Goal: Task Accomplishment & Management: Manage account settings

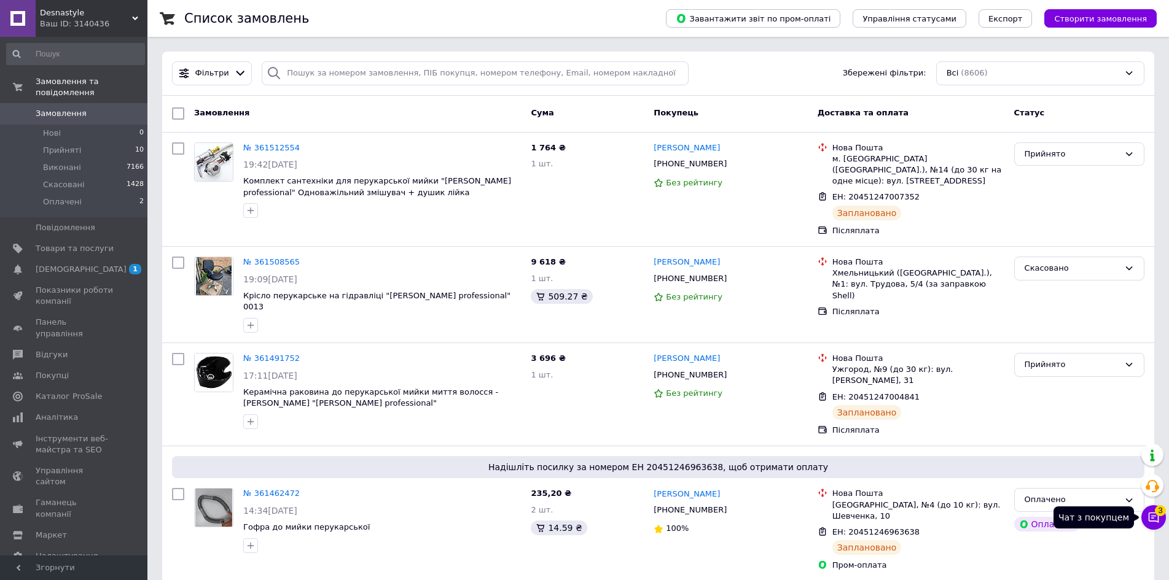
click at [1148, 526] on button "Чат з покупцем 3" at bounding box center [1153, 518] width 25 height 25
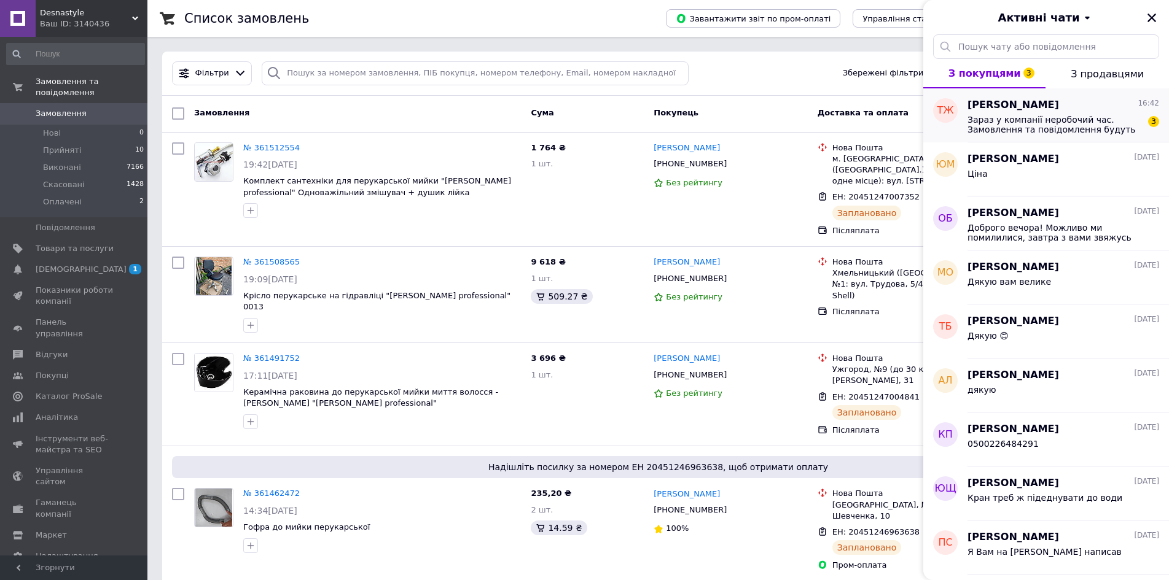
click at [1007, 123] on span "Зараз у компанії неробочий час. Замовлення та повідомлення будуть оброблені з 0…" at bounding box center [1054, 125] width 174 height 20
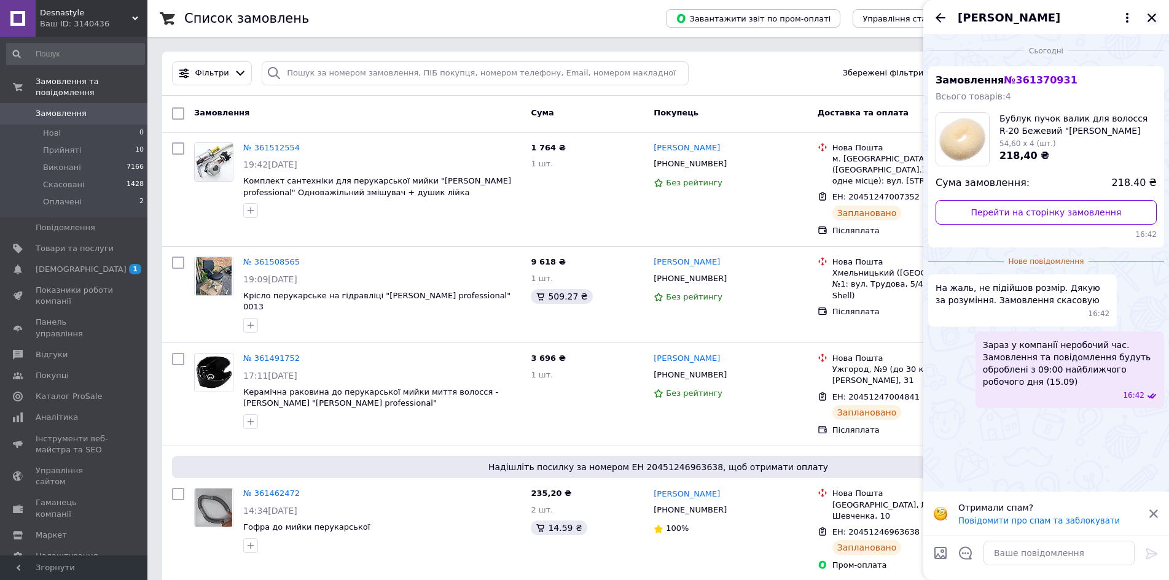
click at [1152, 17] on icon "Закрити" at bounding box center [1151, 17] width 11 height 11
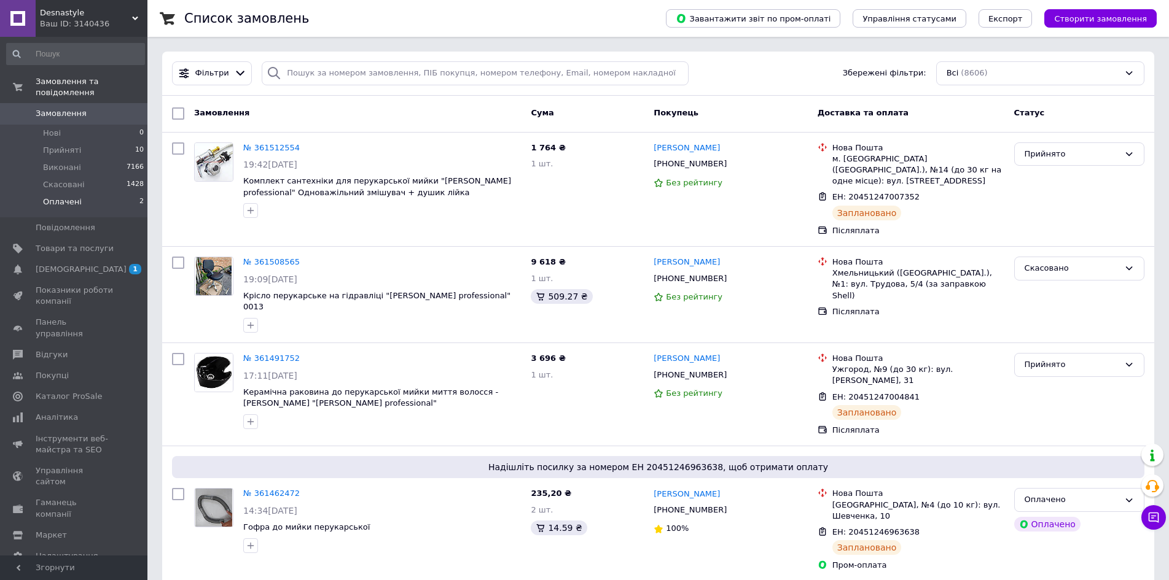
click at [69, 197] on span "Оплачені" at bounding box center [62, 202] width 39 height 11
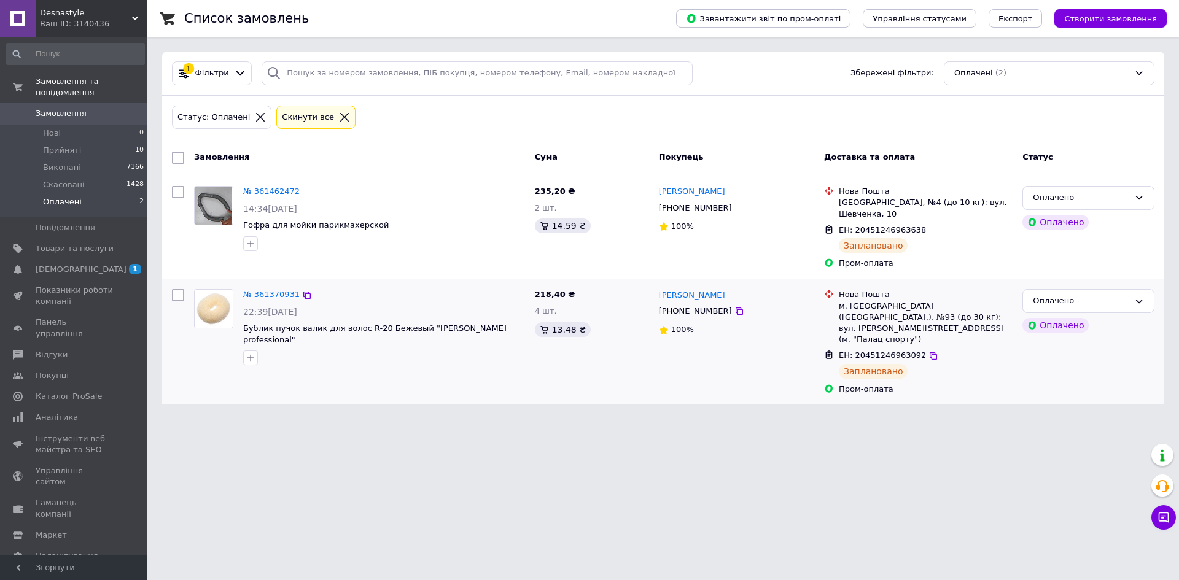
click at [284, 294] on link "№ 361370931" at bounding box center [271, 294] width 57 height 9
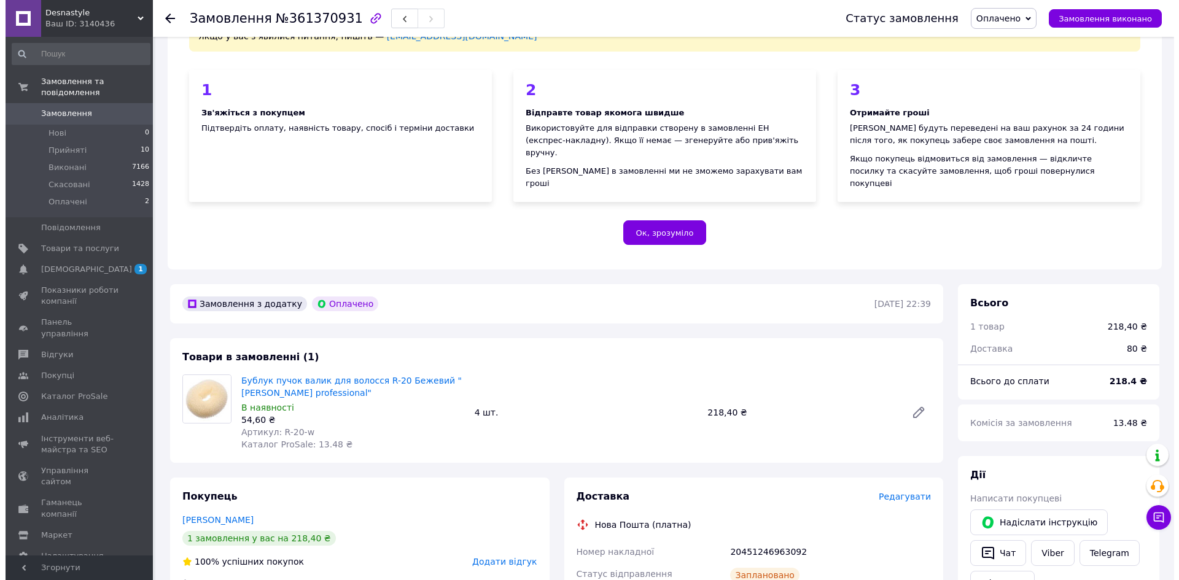
scroll to position [307, 0]
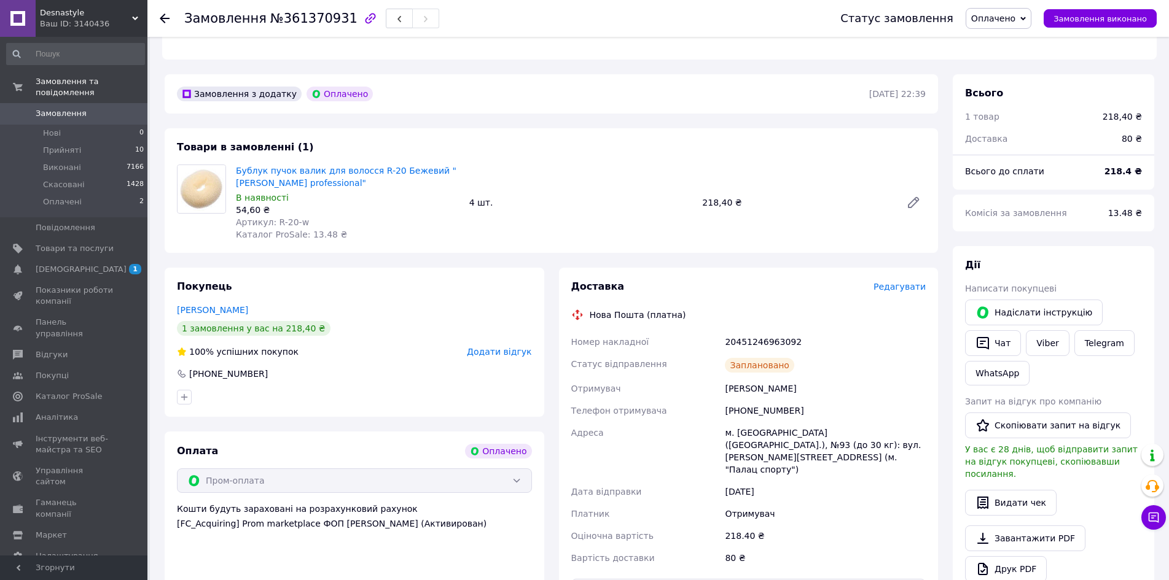
click at [900, 282] on span "Редагувати" at bounding box center [899, 287] width 52 height 10
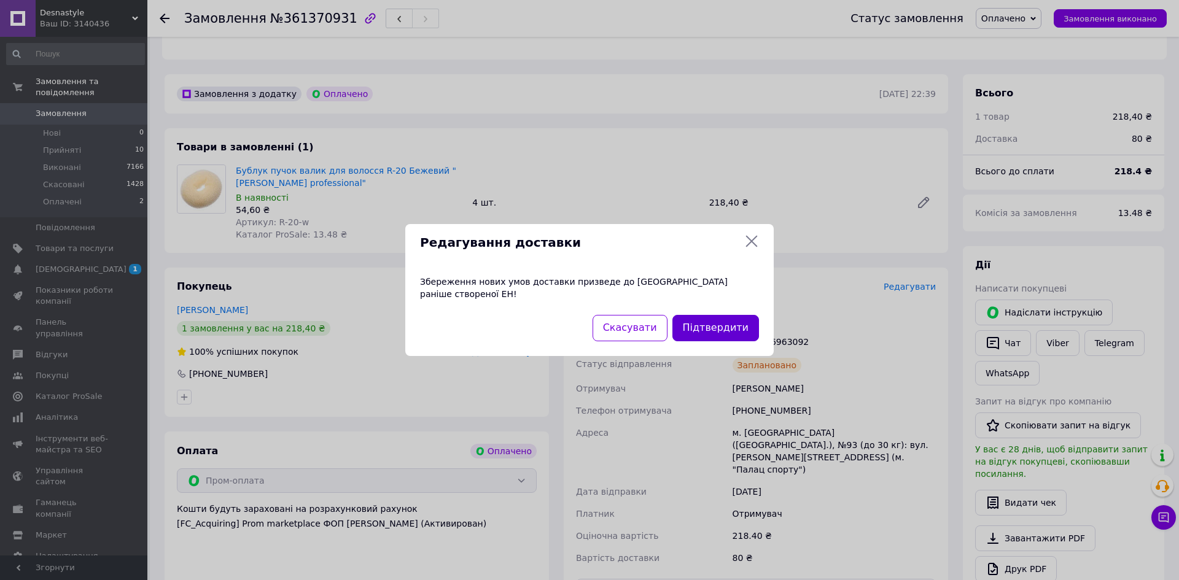
click at [750, 325] on button "Підтвердити" at bounding box center [716, 328] width 87 height 26
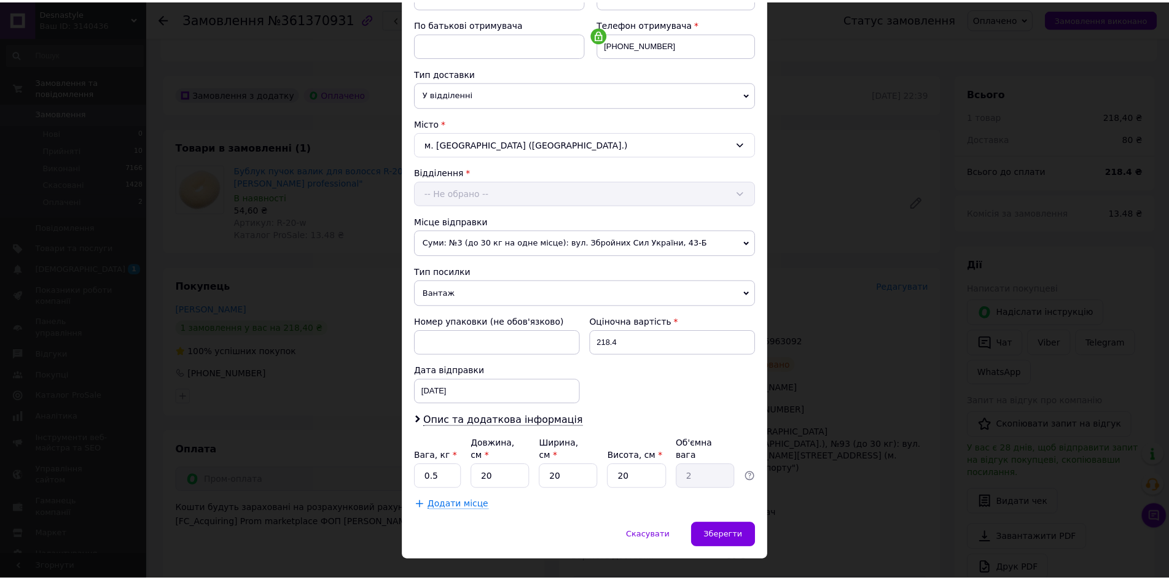
scroll to position [235, 0]
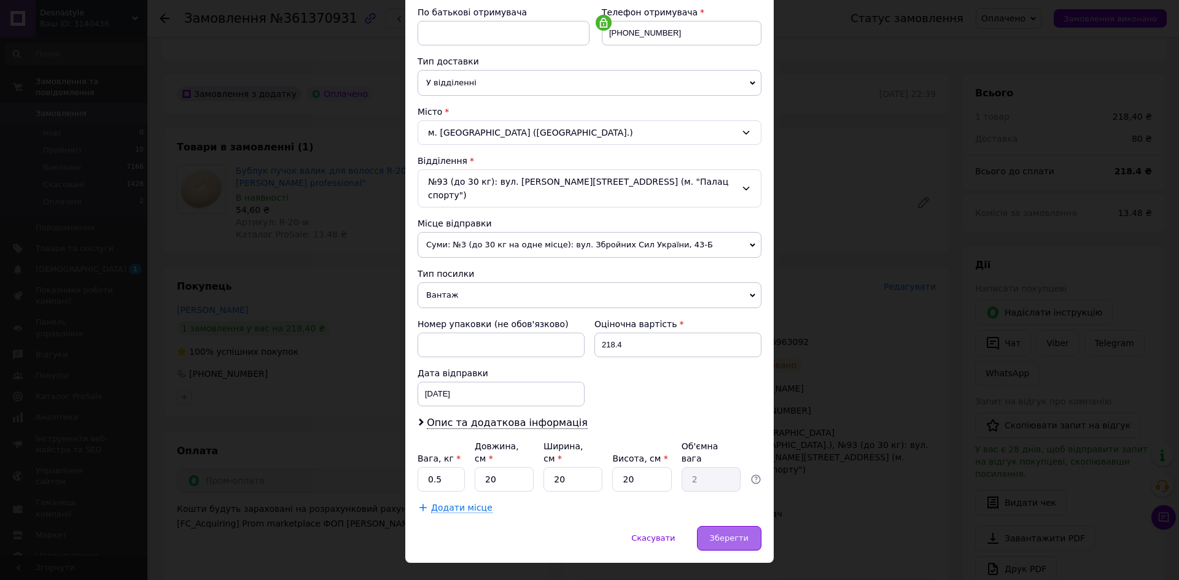
click at [738, 534] on span "Зберегти" at bounding box center [729, 538] width 39 height 9
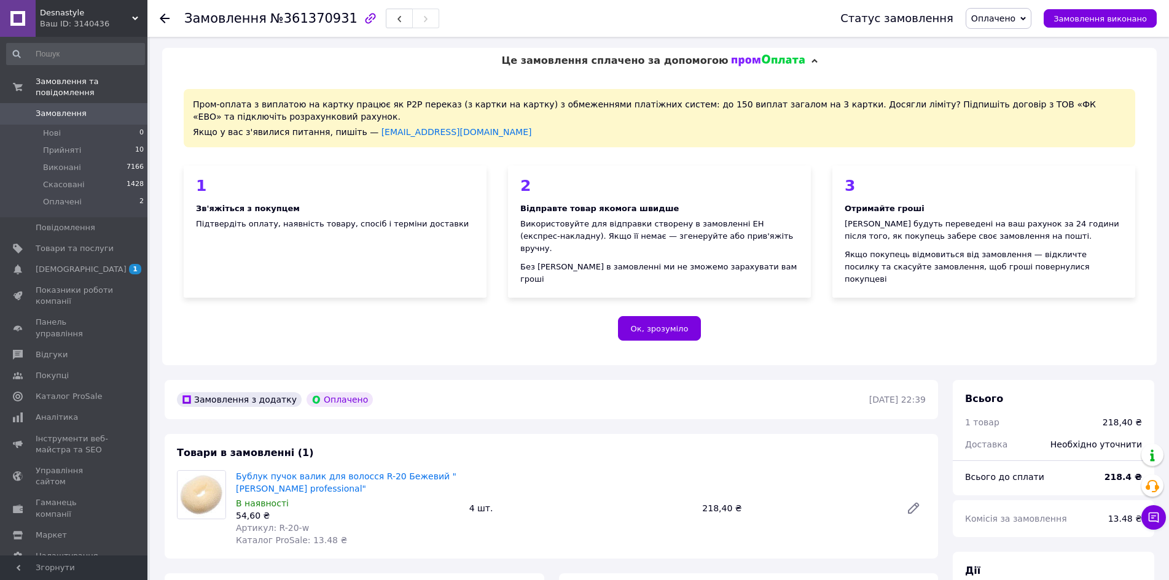
scroll to position [0, 0]
click at [363, 21] on icon "button" at bounding box center [370, 18] width 15 height 15
click at [1149, 523] on icon at bounding box center [1153, 518] width 12 height 12
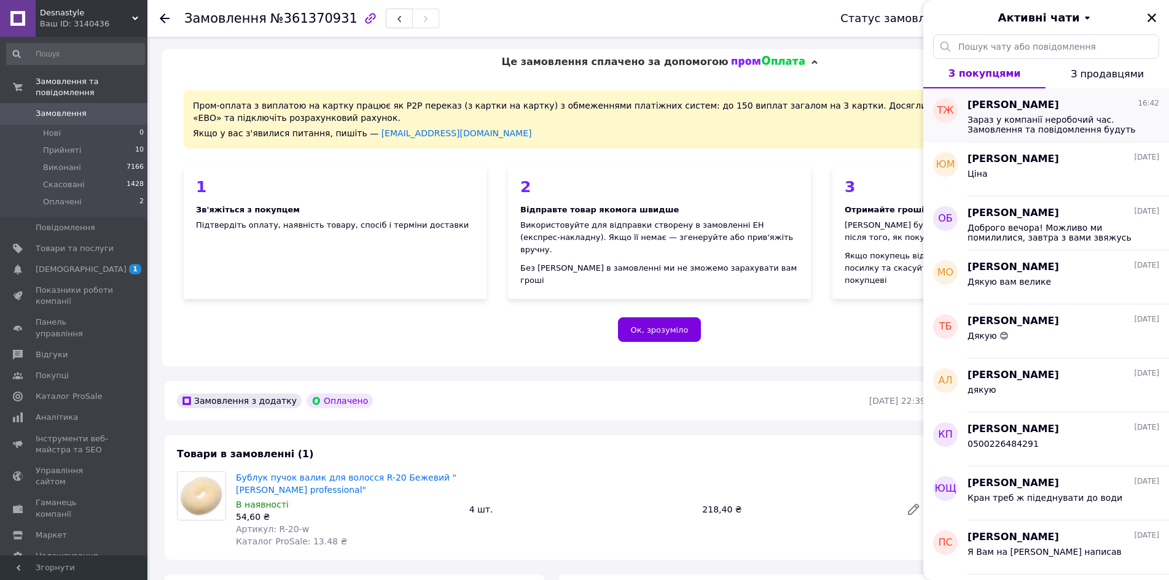
click at [979, 131] on span "Зараз у компанії неробочий час. Замовлення та повідомлення будуть оброблені з 0…" at bounding box center [1054, 125] width 174 height 20
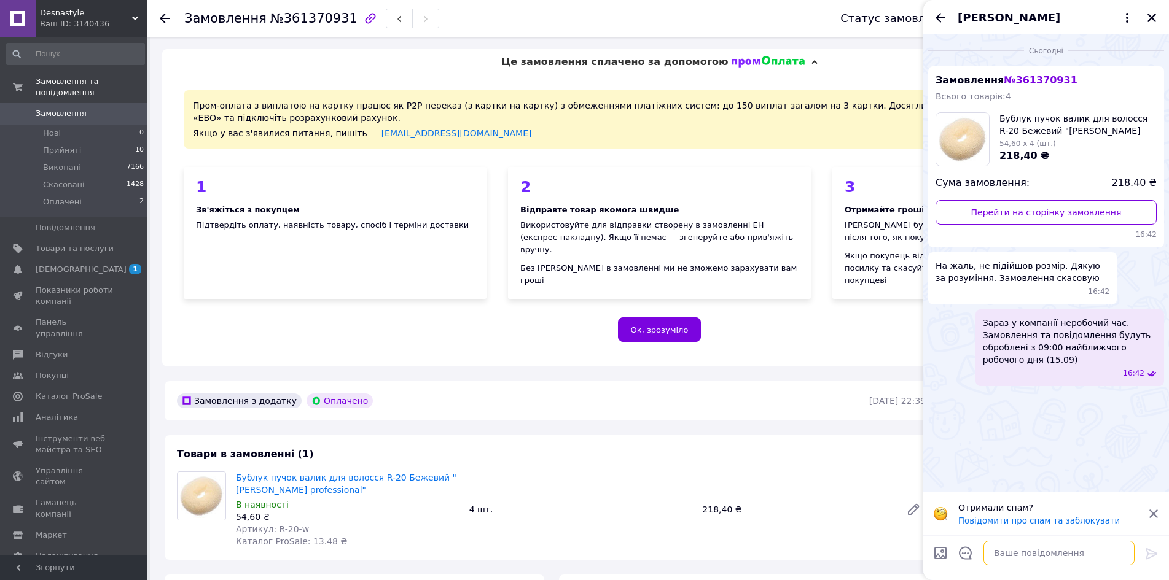
click at [1018, 549] on textarea at bounding box center [1058, 553] width 151 height 25
paste textarea "https://my.prom.ua/ua/cabinet/user/orders/361370931"
type textarea "https://my.prom.ua/ua/cabinet/user/orders/361370931"
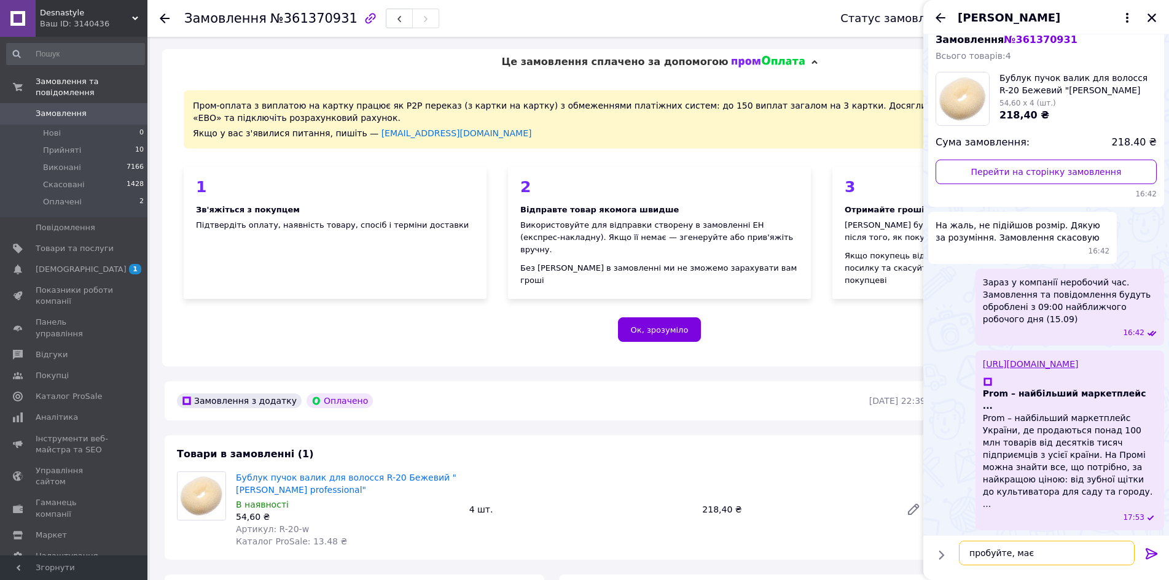
scroll to position [4, 0]
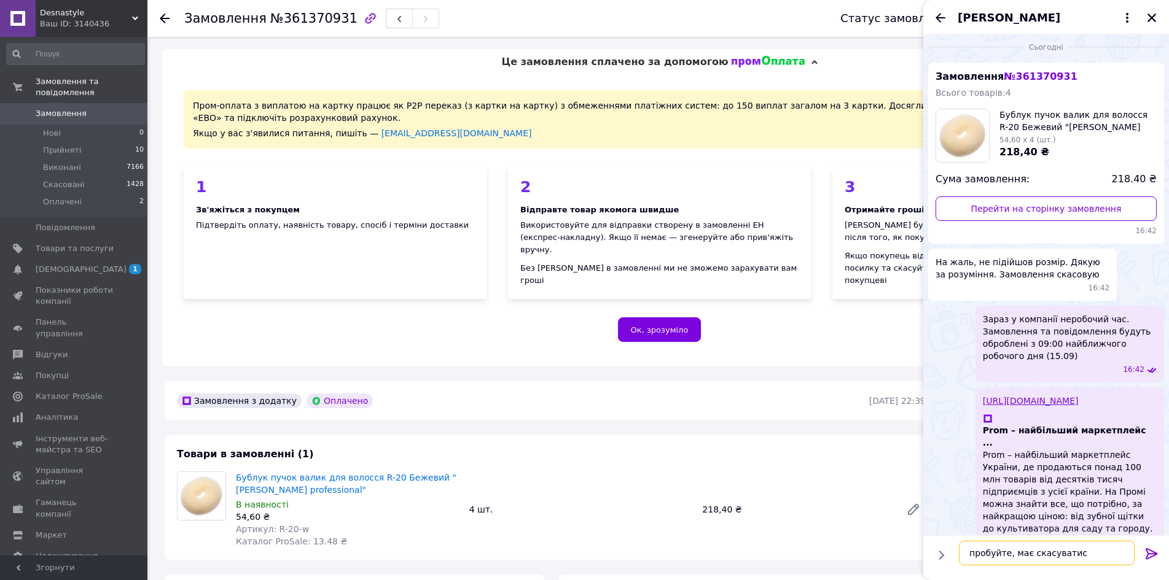
type textarea "пробуйте, має скасуватися"
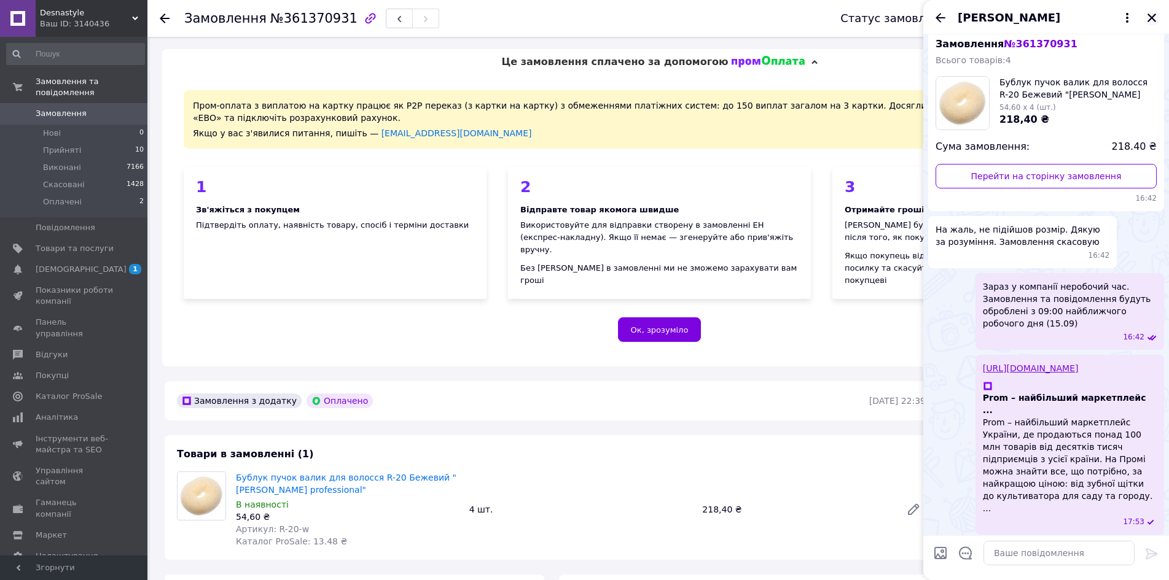
click at [1149, 17] on icon "Закрити" at bounding box center [1151, 17] width 11 height 11
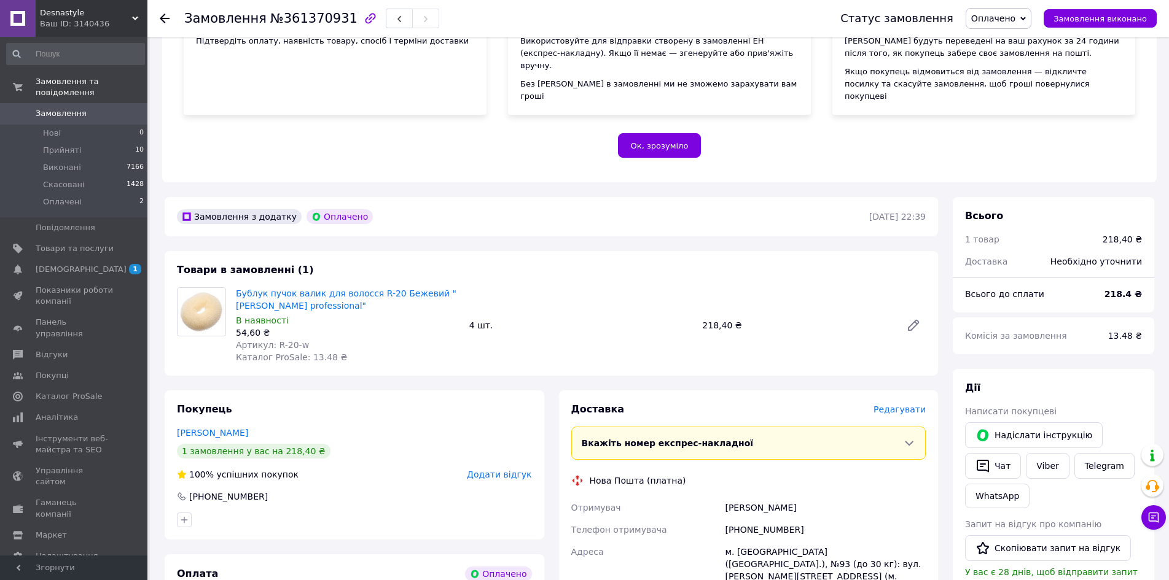
scroll to position [553, 0]
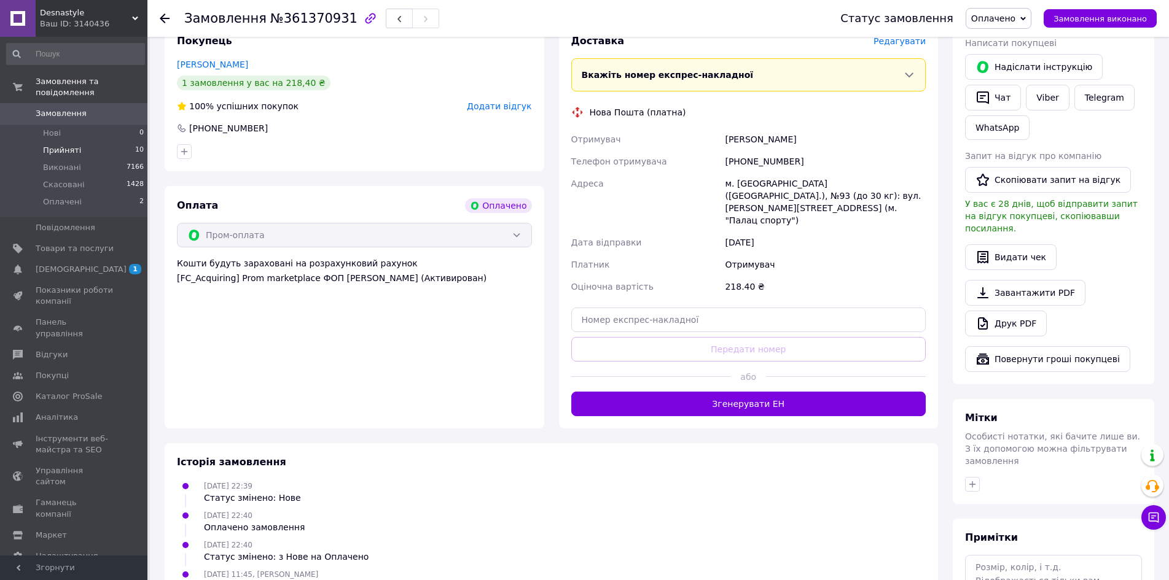
click at [93, 142] on li "Прийняті 10" at bounding box center [75, 150] width 151 height 17
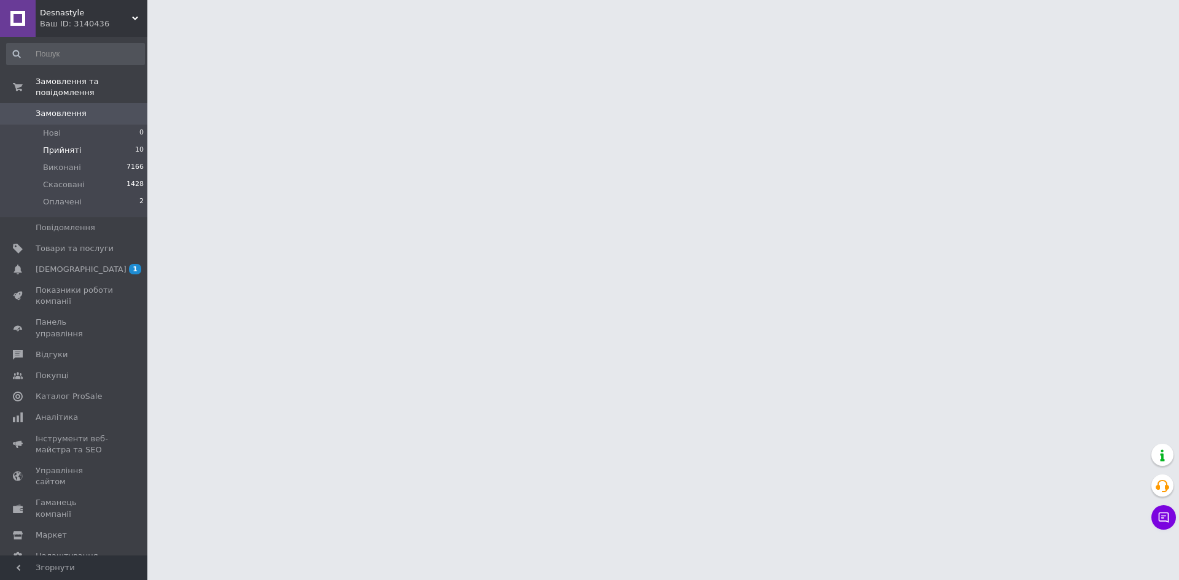
click at [48, 145] on span "Прийняті" at bounding box center [62, 150] width 38 height 11
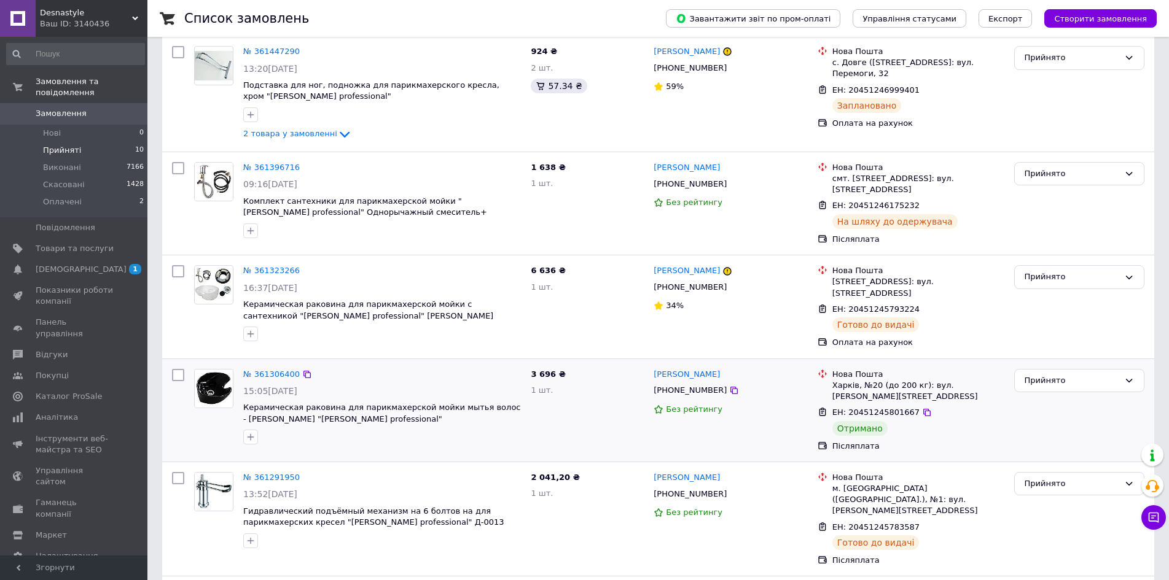
scroll to position [369, 0]
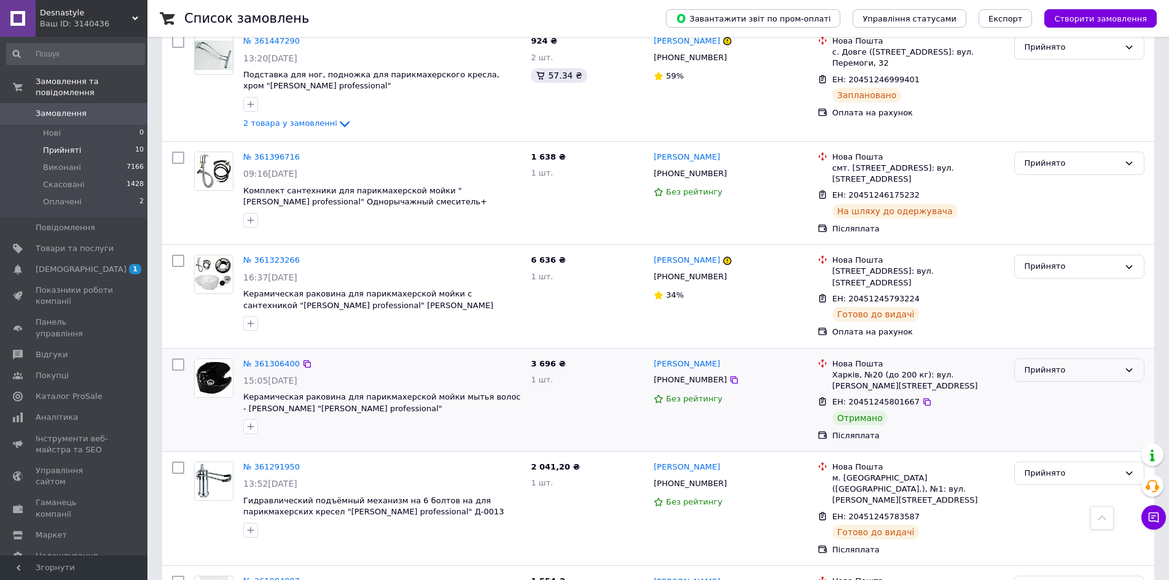
click at [1035, 364] on div "Прийнято" at bounding box center [1072, 370] width 95 height 13
click at [1041, 385] on li "Виконано" at bounding box center [1079, 396] width 129 height 23
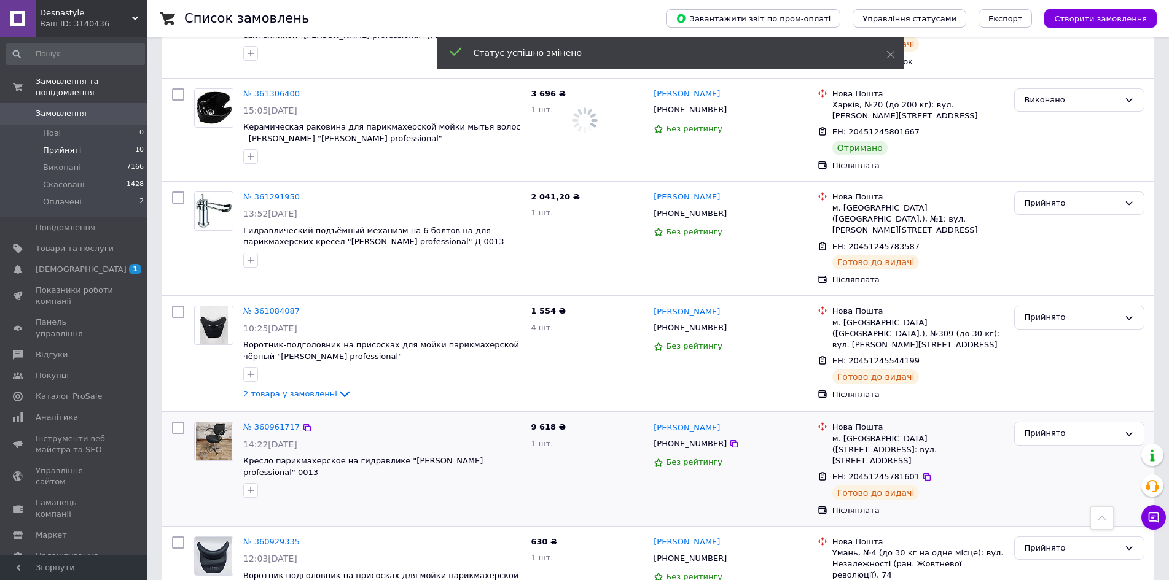
scroll to position [641, 0]
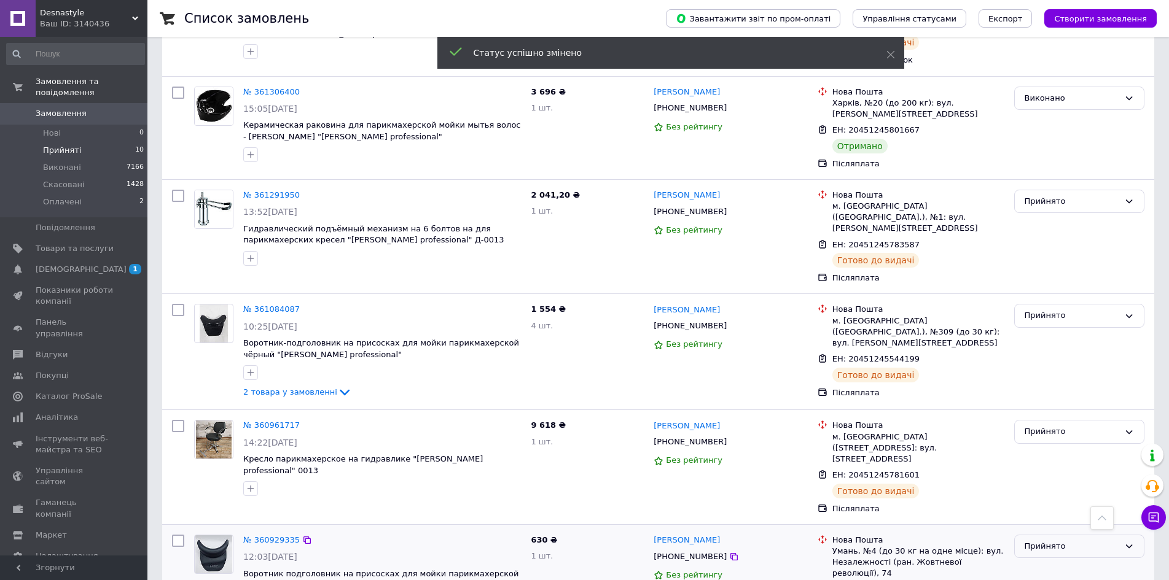
click at [1034, 541] on div "Прийнято" at bounding box center [1072, 547] width 95 height 13
click at [1036, 561] on li "Виконано" at bounding box center [1079, 572] width 129 height 23
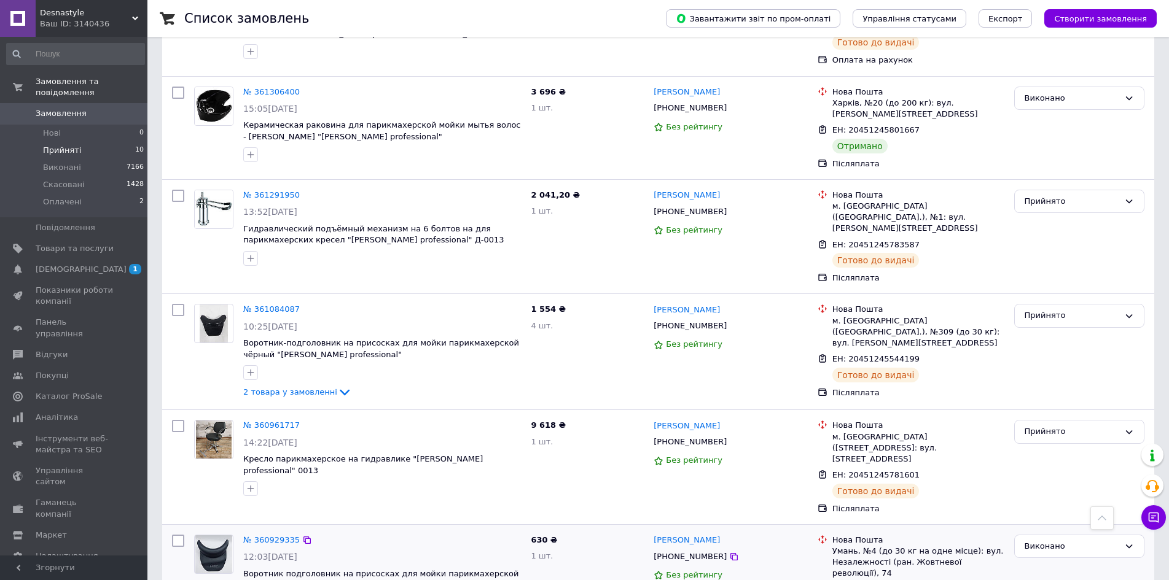
click at [37, 108] on span "Замовлення" at bounding box center [61, 113] width 51 height 11
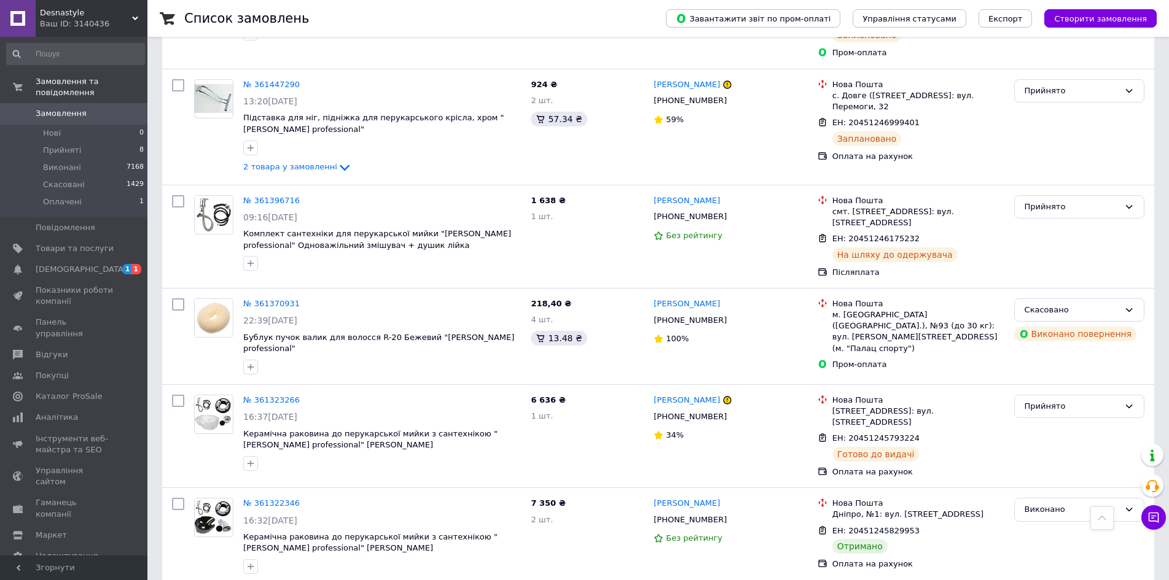
scroll to position [491, 0]
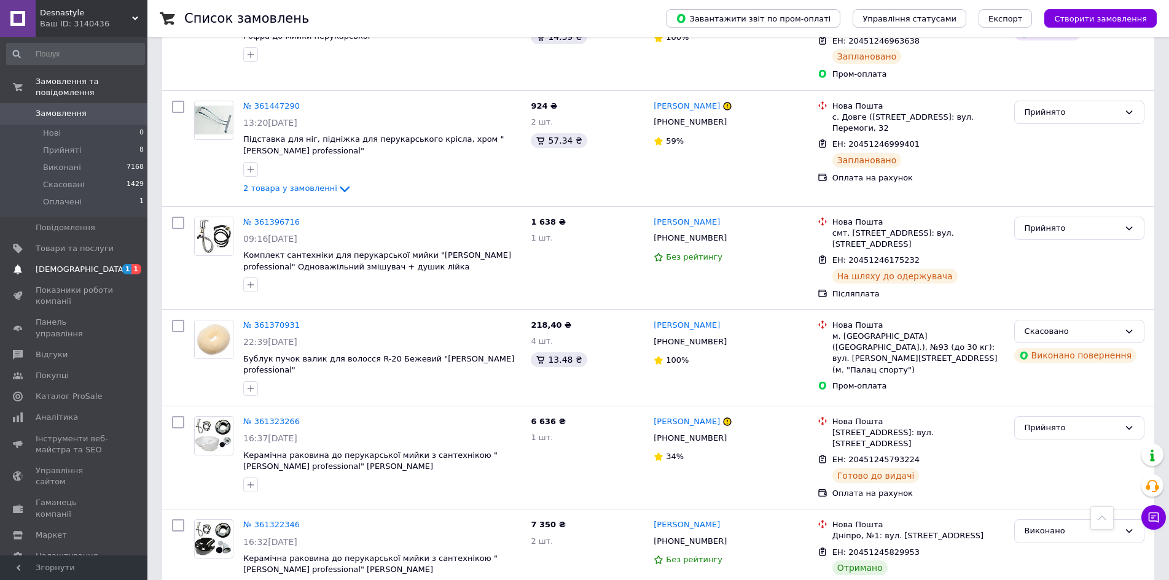
click at [106, 264] on span "[DEMOGRAPHIC_DATA]" at bounding box center [75, 269] width 78 height 11
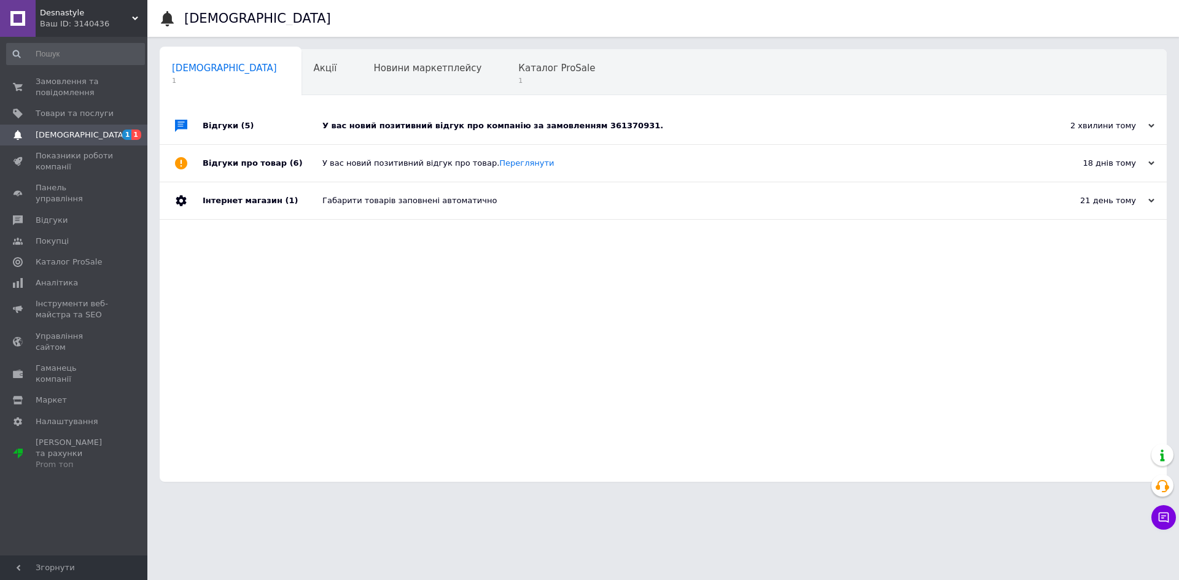
click at [378, 122] on div "У вас новий позитивний відгук про компанію за замовленням 361370931." at bounding box center [676, 125] width 709 height 11
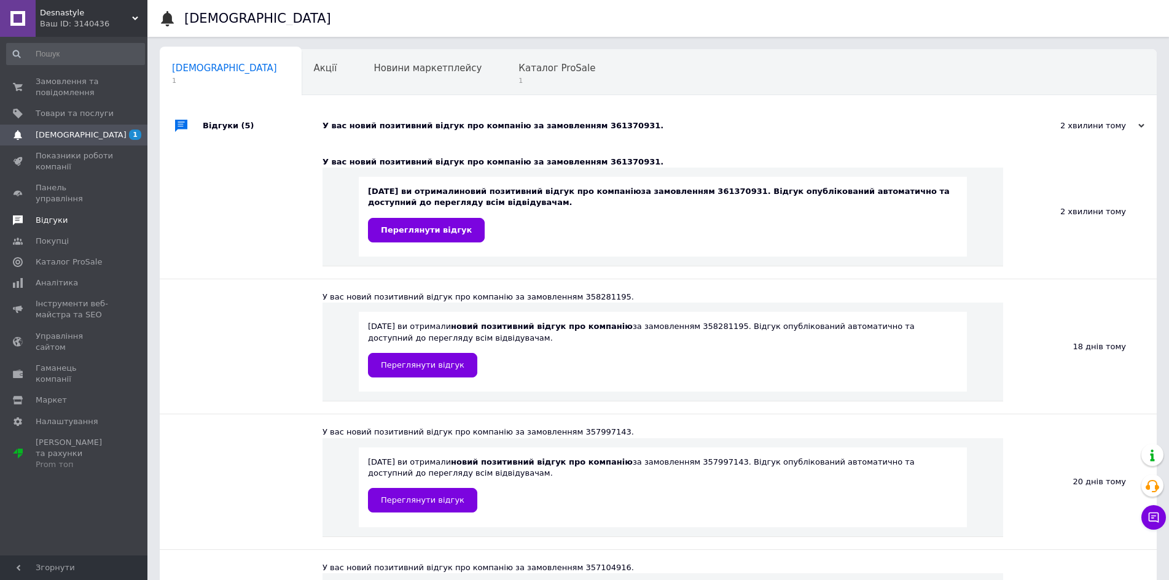
click at [60, 215] on span "Відгуки" at bounding box center [52, 220] width 32 height 11
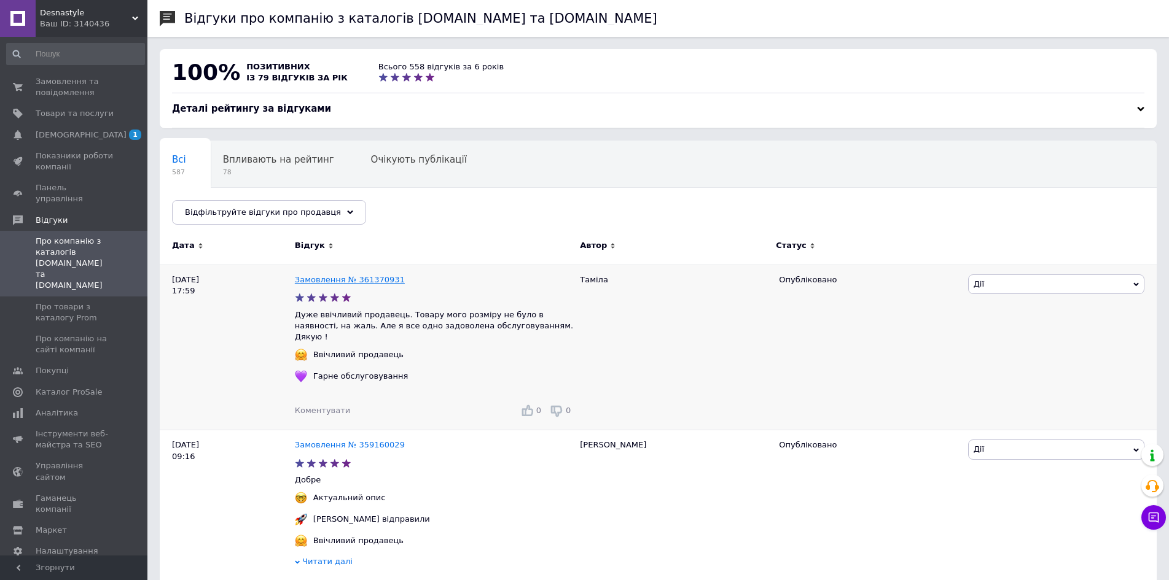
click at [340, 276] on link "Замовлення № 361370931" at bounding box center [350, 279] width 110 height 9
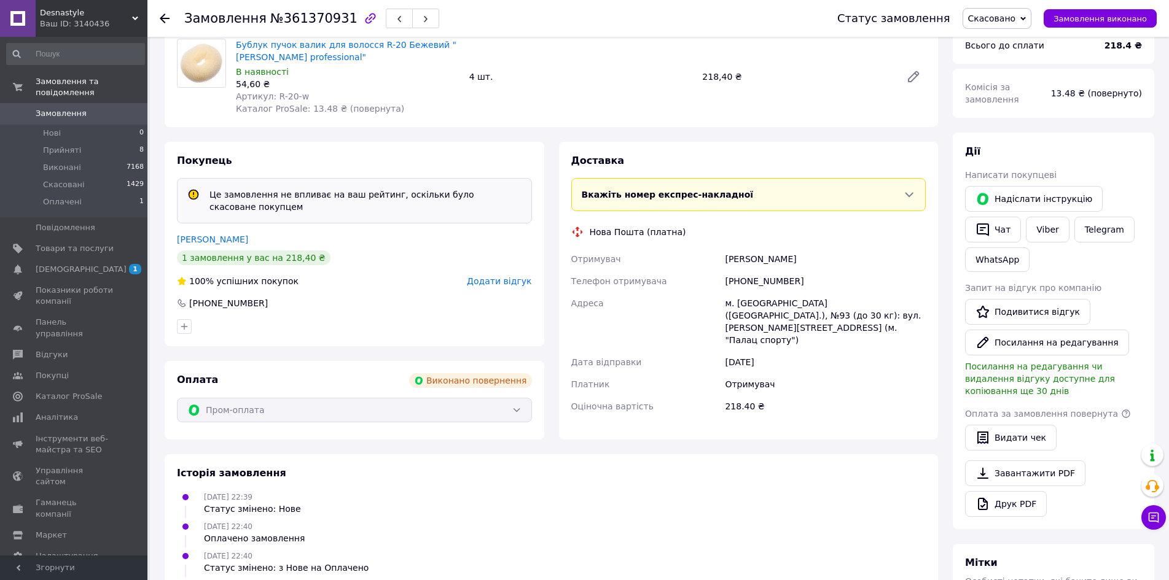
scroll to position [184, 0]
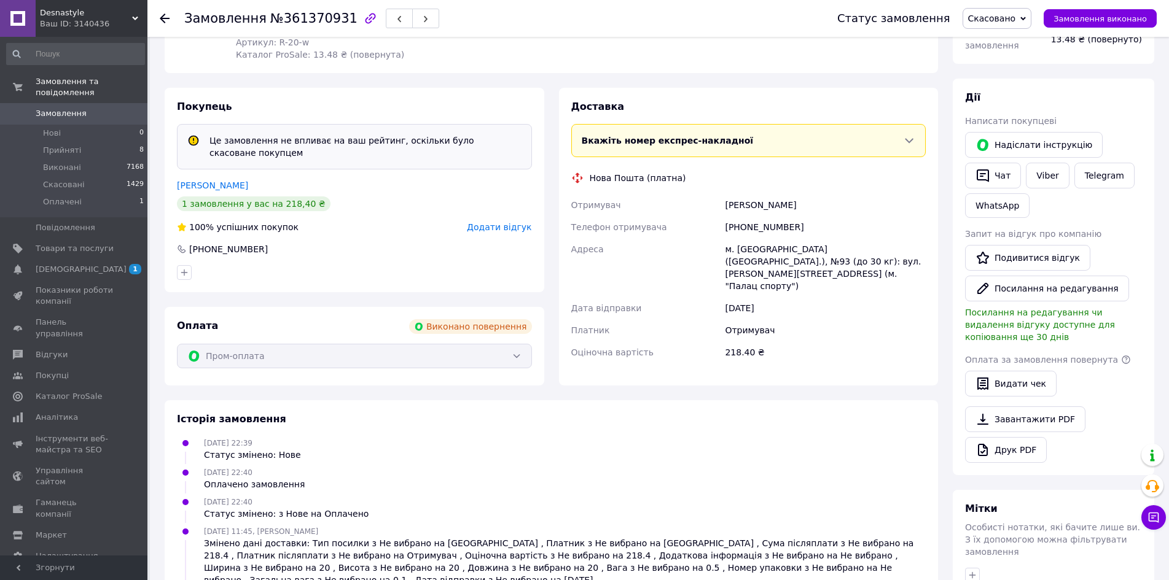
click at [510, 227] on span "Додати відгук" at bounding box center [499, 227] width 64 height 10
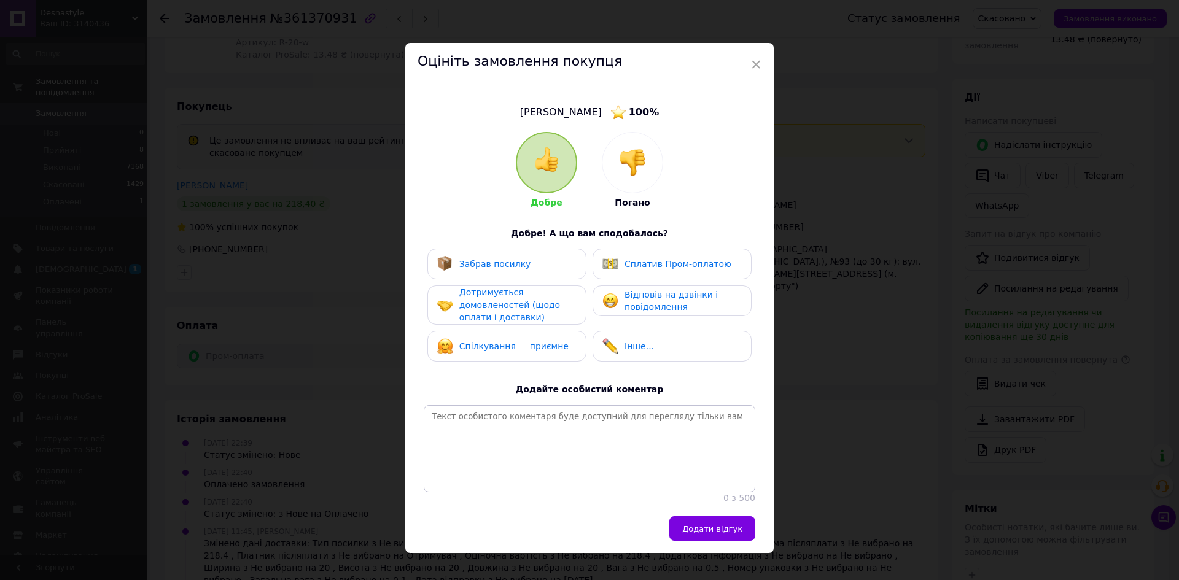
click at [517, 313] on span "Дотримується домовленостей (щодо оплати і доставки)" at bounding box center [509, 304] width 101 height 35
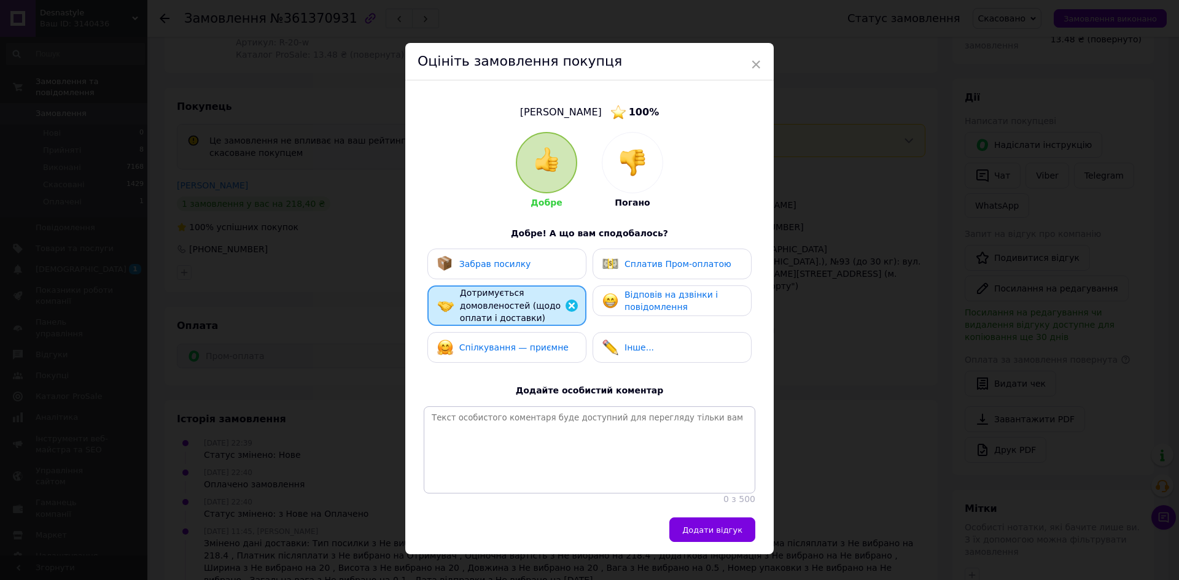
click at [543, 343] on span "Спілкування — приємне" at bounding box center [513, 348] width 109 height 10
click at [638, 300] on span "Відповів на дзвінки і повідомлення" at bounding box center [671, 301] width 93 height 23
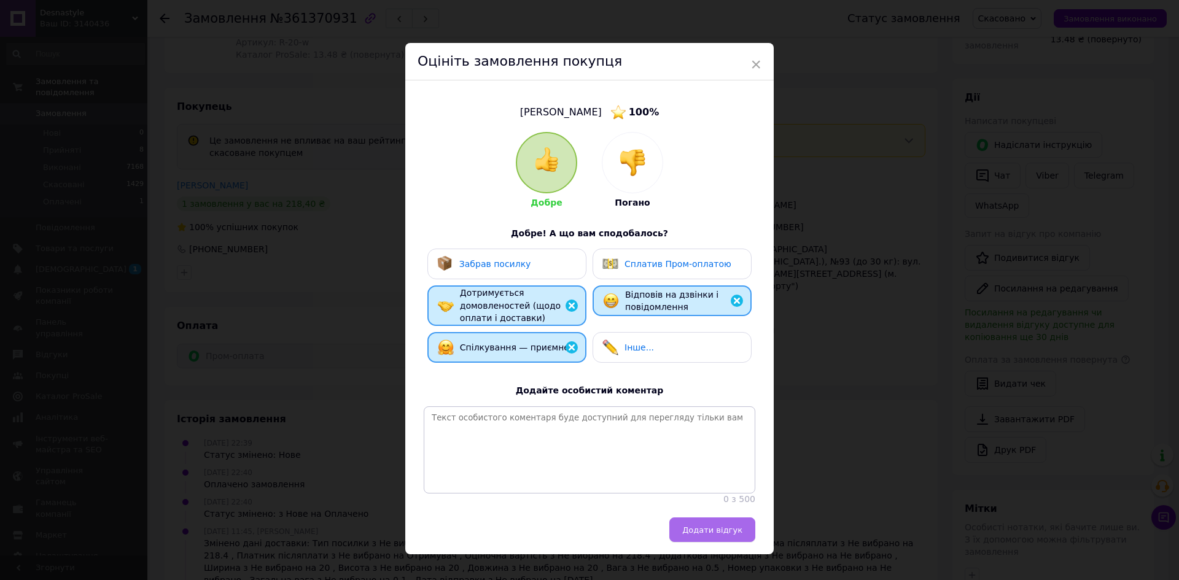
click at [725, 535] on span "Додати відгук" at bounding box center [712, 530] width 60 height 9
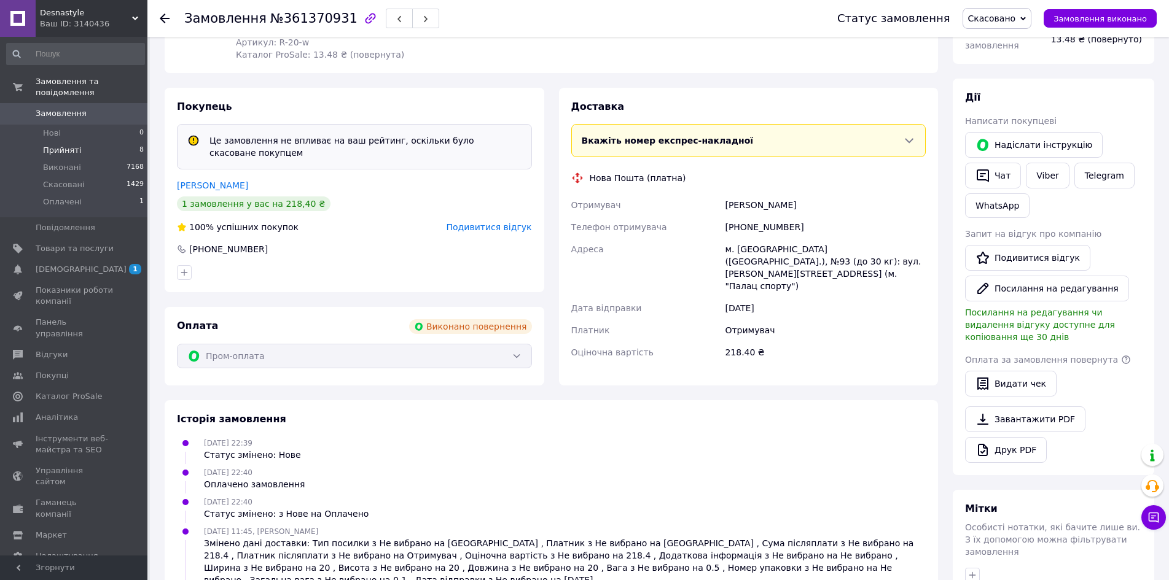
click at [88, 142] on li "Прийняті 8" at bounding box center [75, 150] width 151 height 17
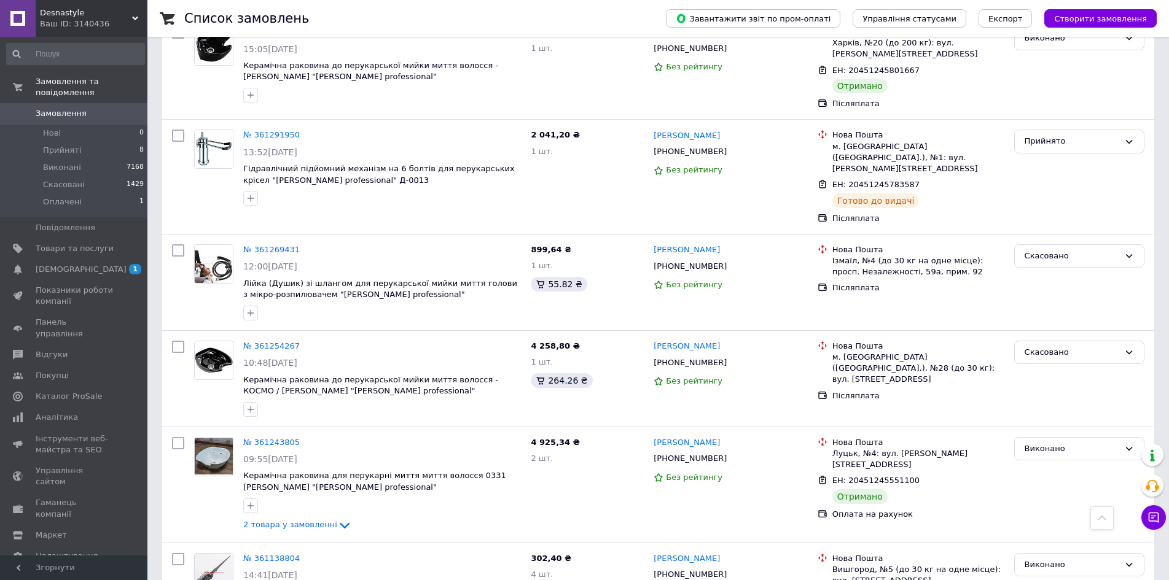
scroll to position [1106, 0]
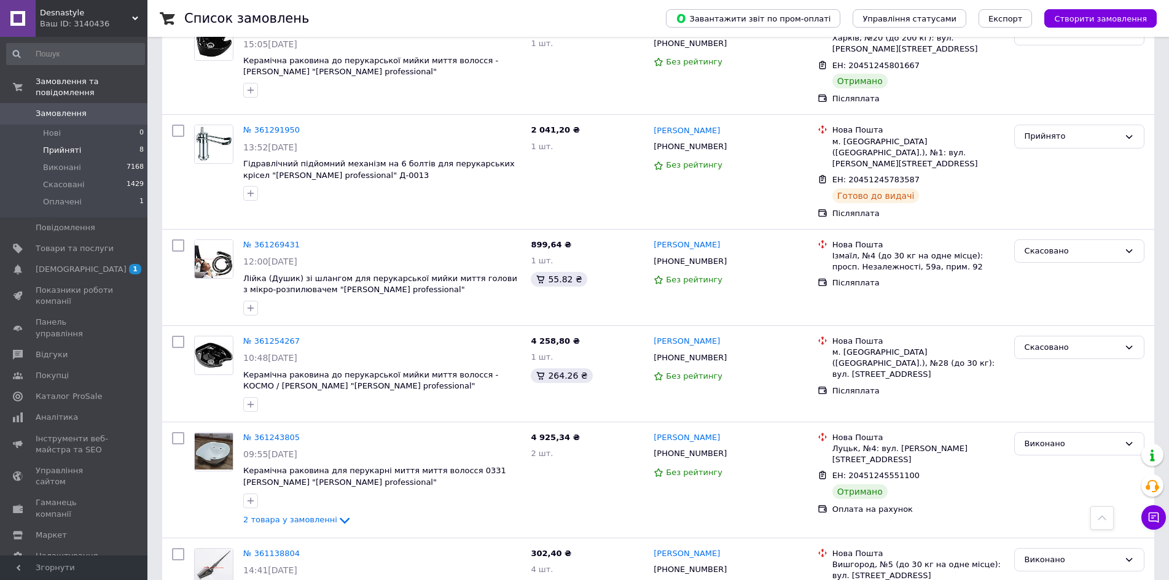
click at [109, 142] on li "Прийняті 8" at bounding box center [75, 150] width 151 height 17
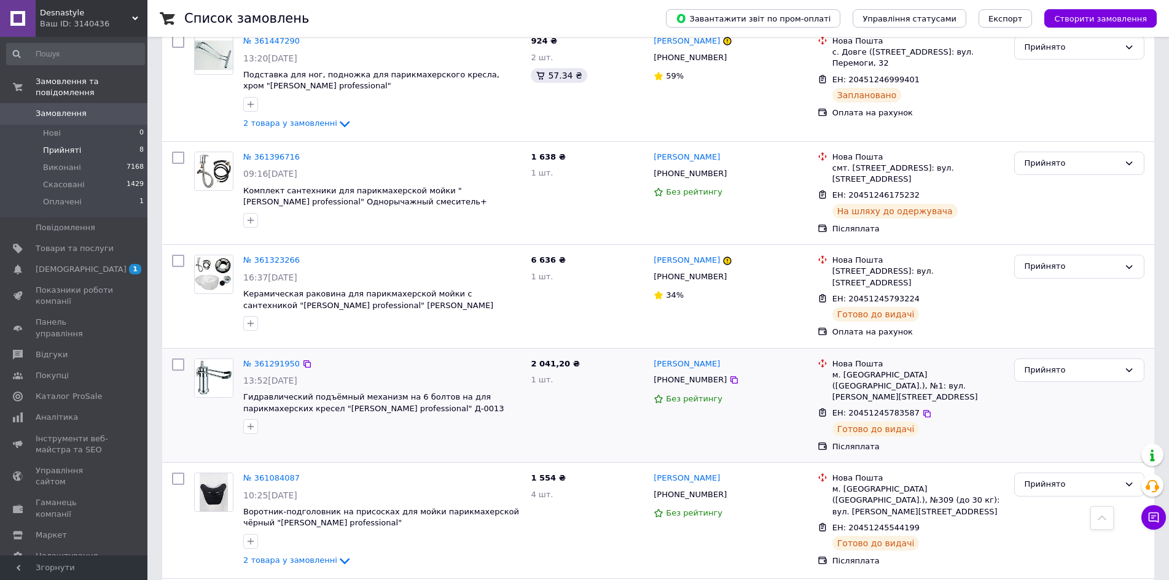
scroll to position [441, 0]
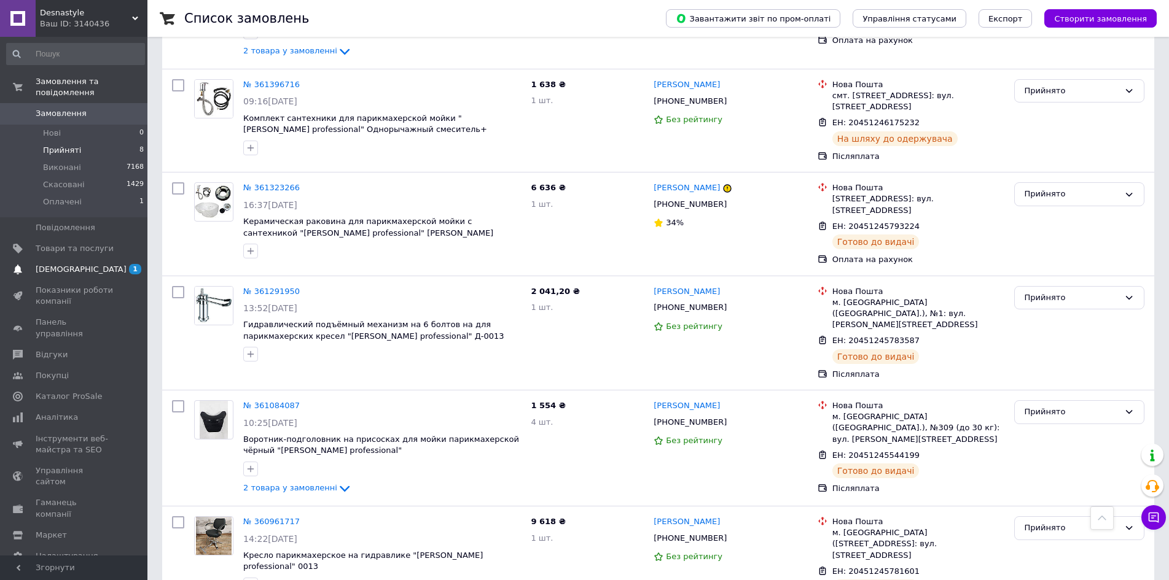
click at [83, 264] on span "[DEMOGRAPHIC_DATA]" at bounding box center [75, 269] width 78 height 11
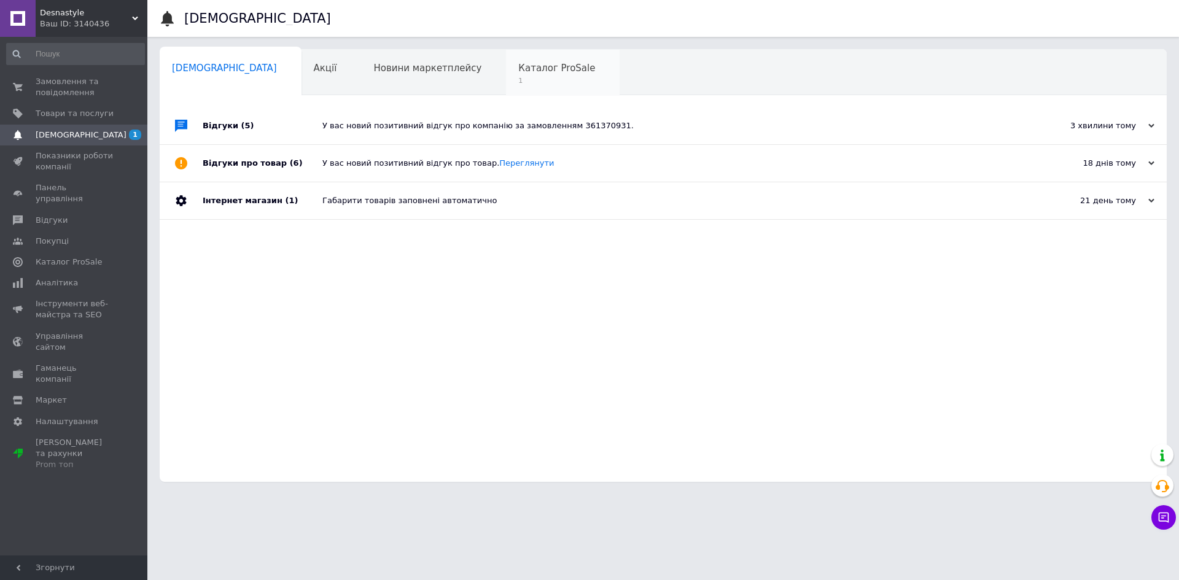
click at [518, 68] on span "Каталог ProSale" at bounding box center [556, 68] width 77 height 11
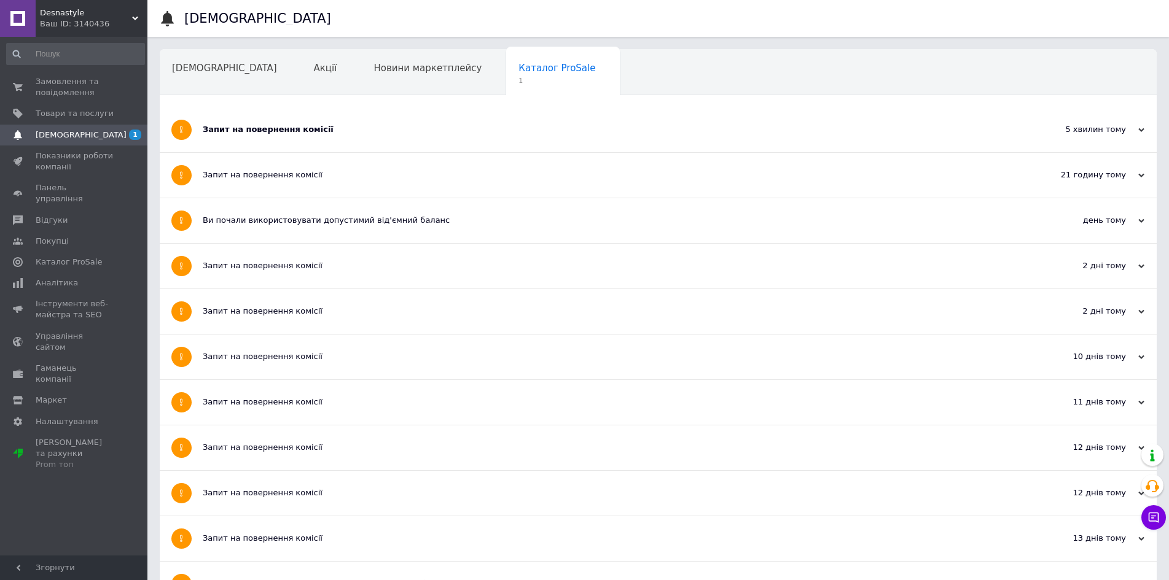
drag, startPoint x: 399, startPoint y: 117, endPoint x: 385, endPoint y: 125, distance: 16.0
click at [386, 125] on div "Запит на повернення комісії" at bounding box center [612, 129] width 819 height 11
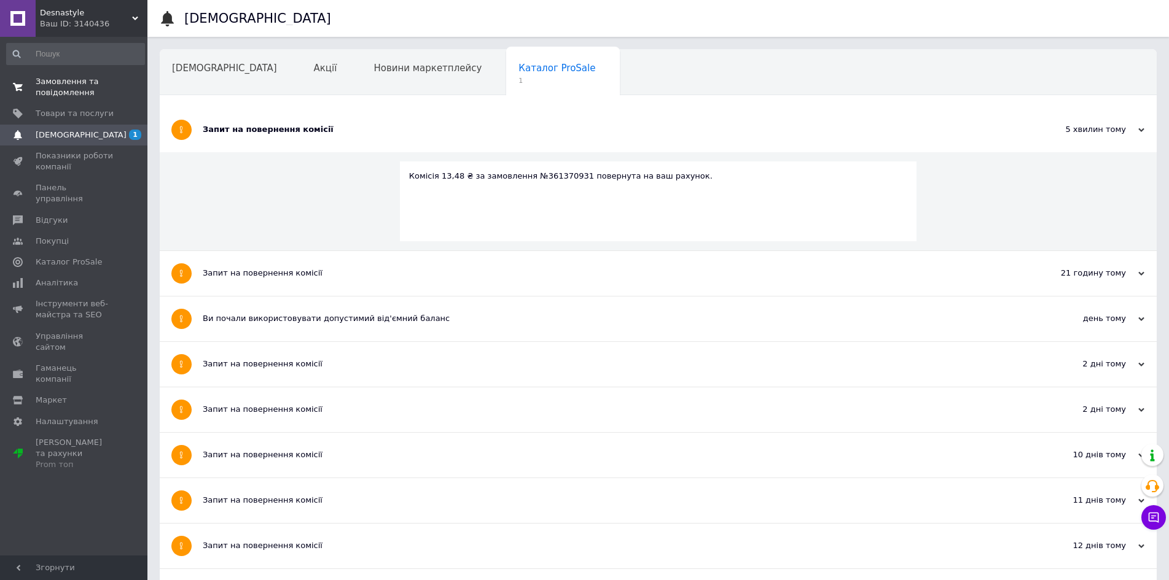
click at [80, 88] on span "Замовлення та повідомлення" at bounding box center [75, 87] width 78 height 22
